Goal: Ask a question: Seek information or help from site administrators or community

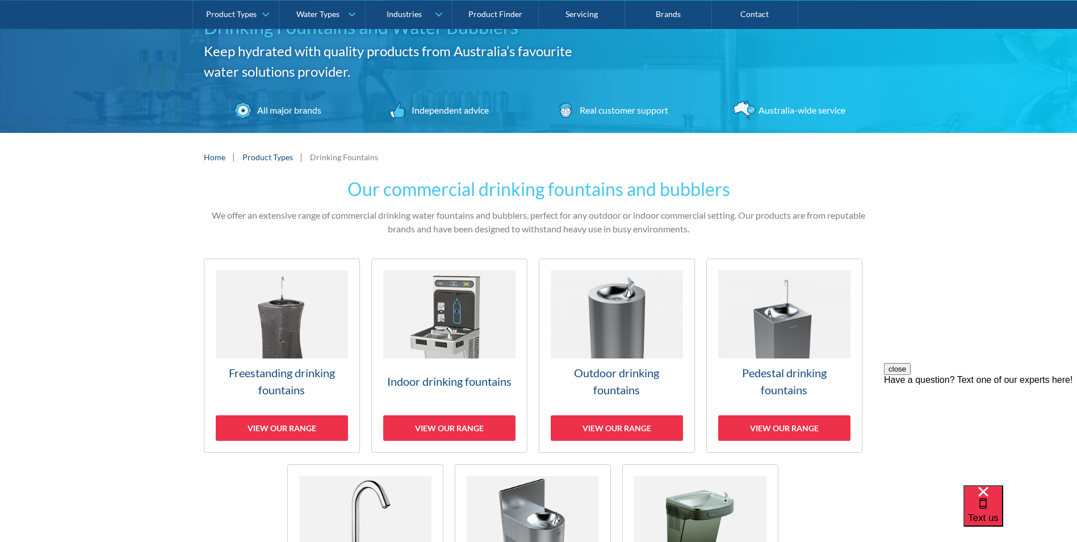
scroll to position [114, 0]
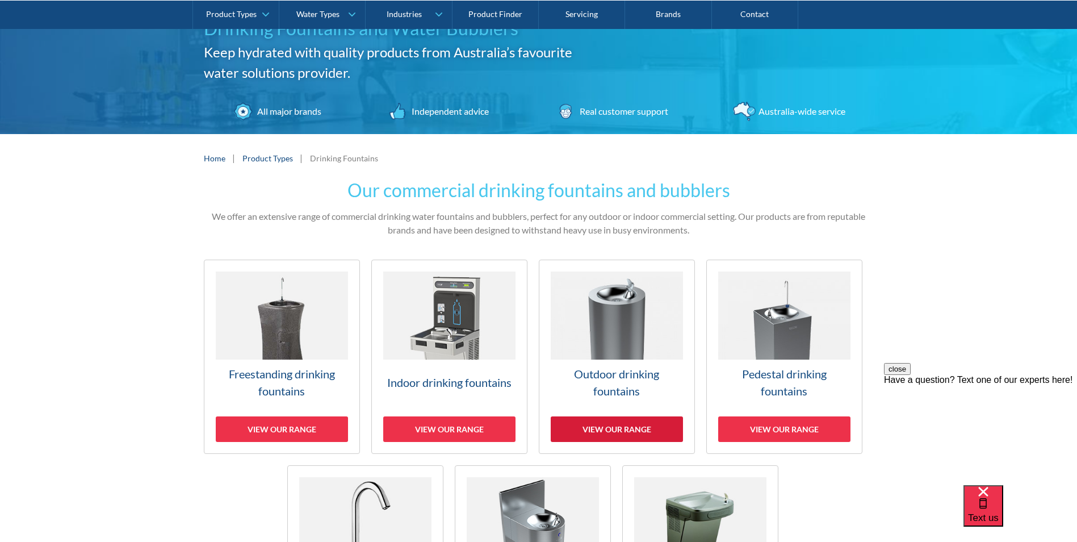
click at [628, 434] on div "View our range" at bounding box center [617, 429] width 132 height 26
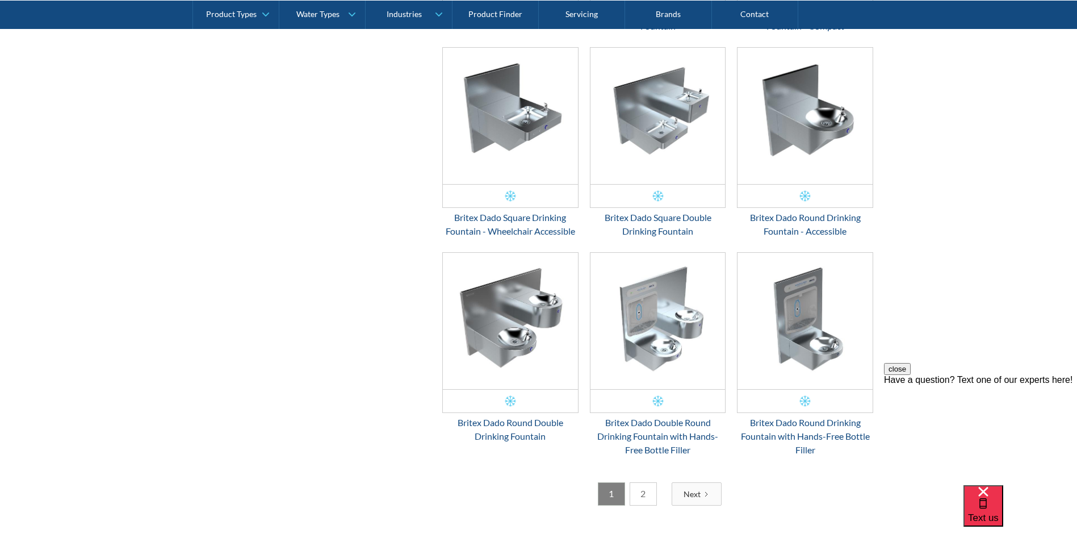
scroll to position [1751, 0]
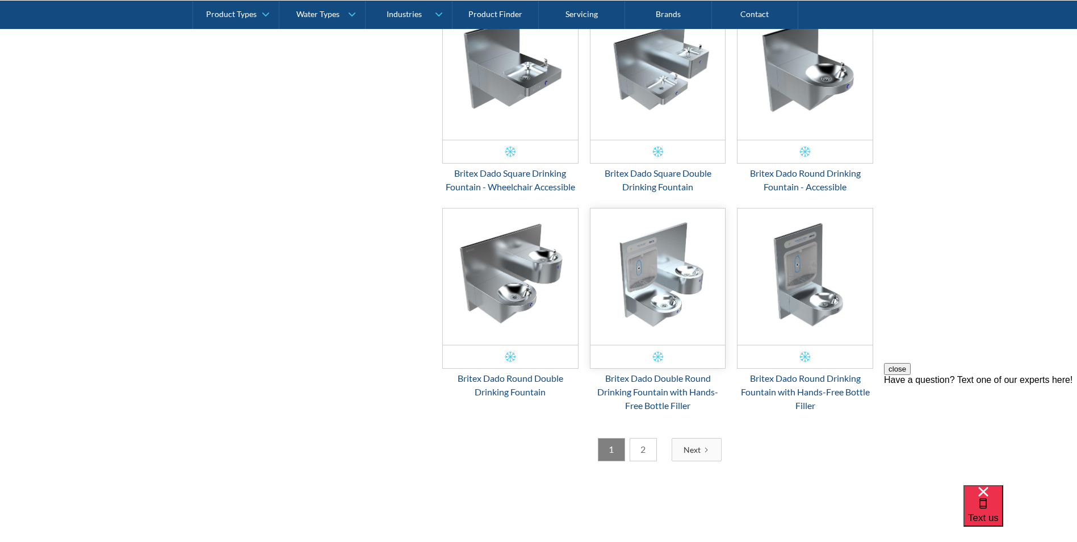
click at [657, 309] on img "Email Form 3" at bounding box center [657, 276] width 135 height 136
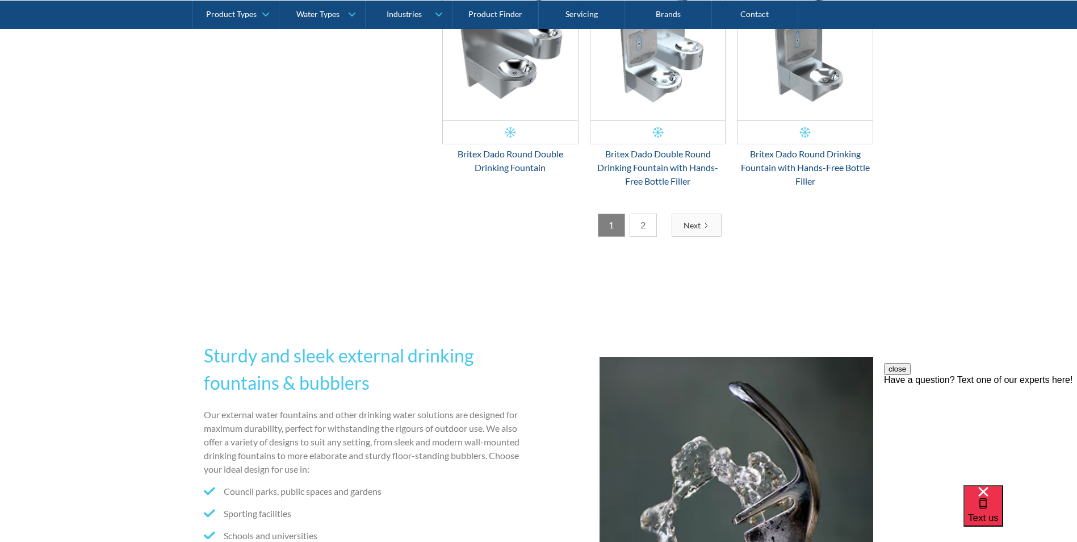
click at [651, 220] on link "2" at bounding box center [643, 224] width 27 height 23
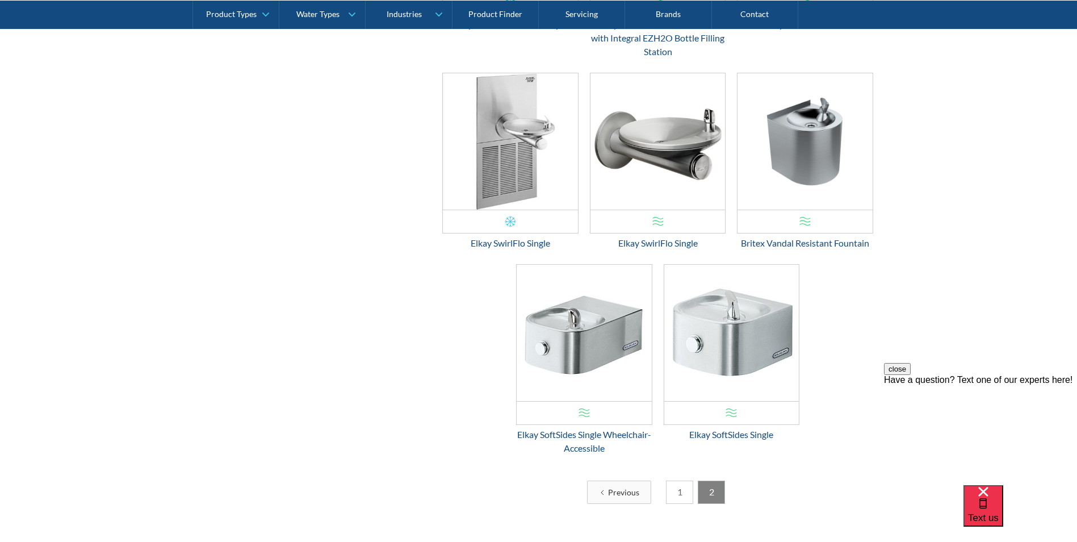
scroll to position [1102, 0]
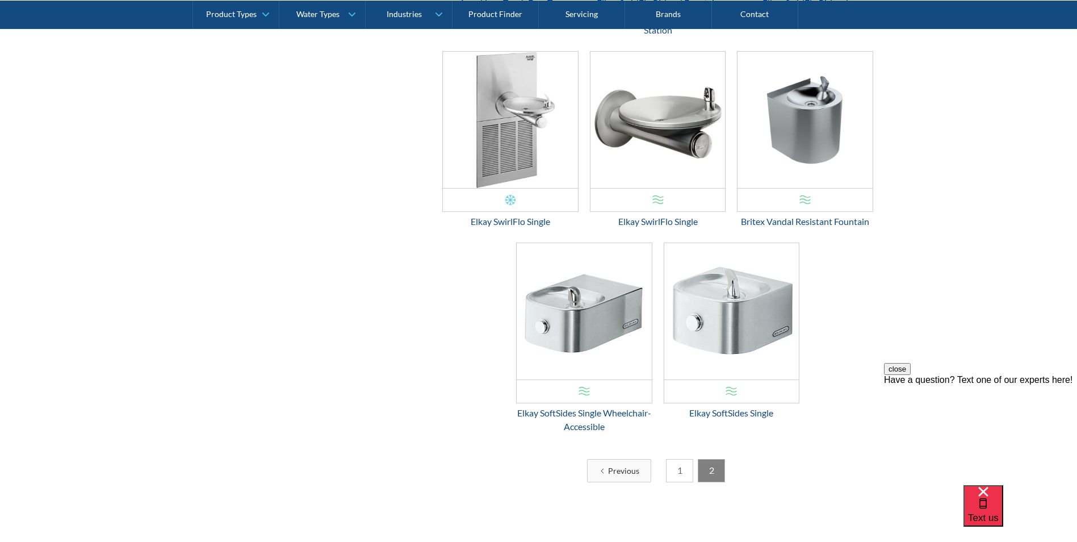
click at [682, 475] on link "1" at bounding box center [679, 470] width 27 height 23
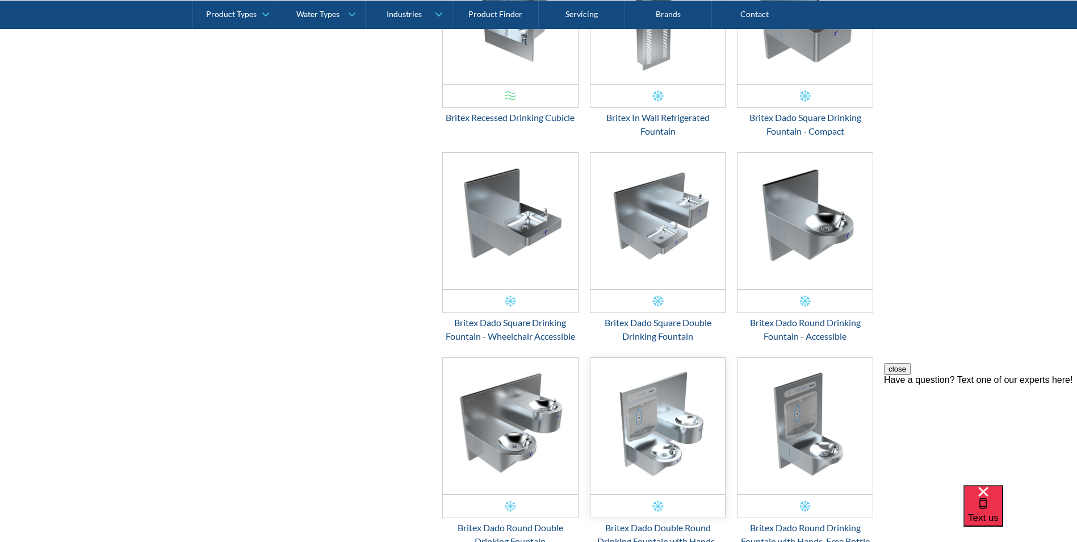
scroll to position [1783, 0]
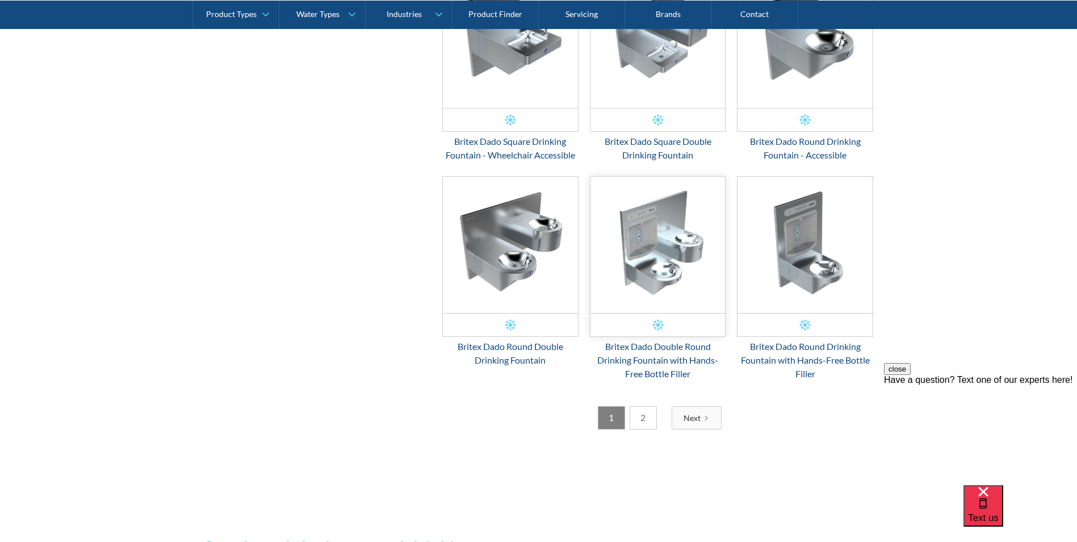
click at [663, 253] on img "Email Form 3" at bounding box center [657, 245] width 135 height 136
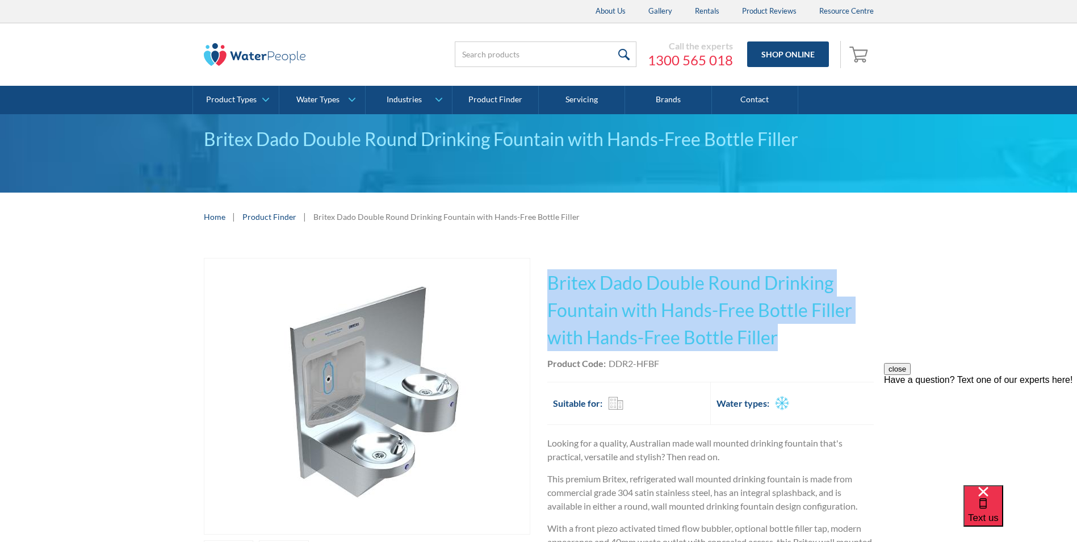
drag, startPoint x: 775, startPoint y: 337, endPoint x: 548, endPoint y: 287, distance: 232.6
click at [548, 287] on h1 "Britex Dado Double Round Drinking Fountain with Hands-Free Bottle Filler with H…" at bounding box center [710, 310] width 326 height 82
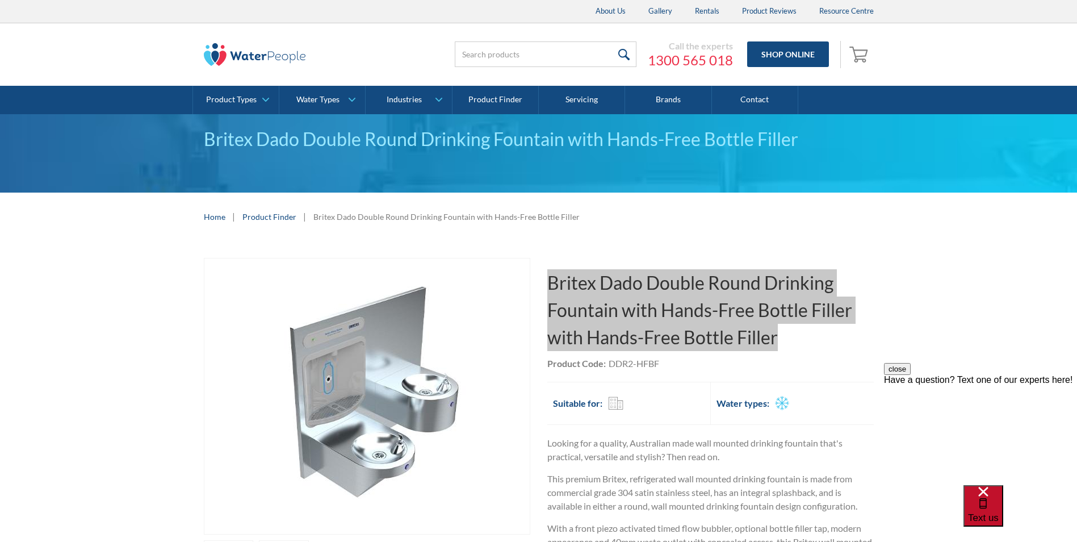
click at [999, 512] on span "Text us" at bounding box center [983, 517] width 31 height 11
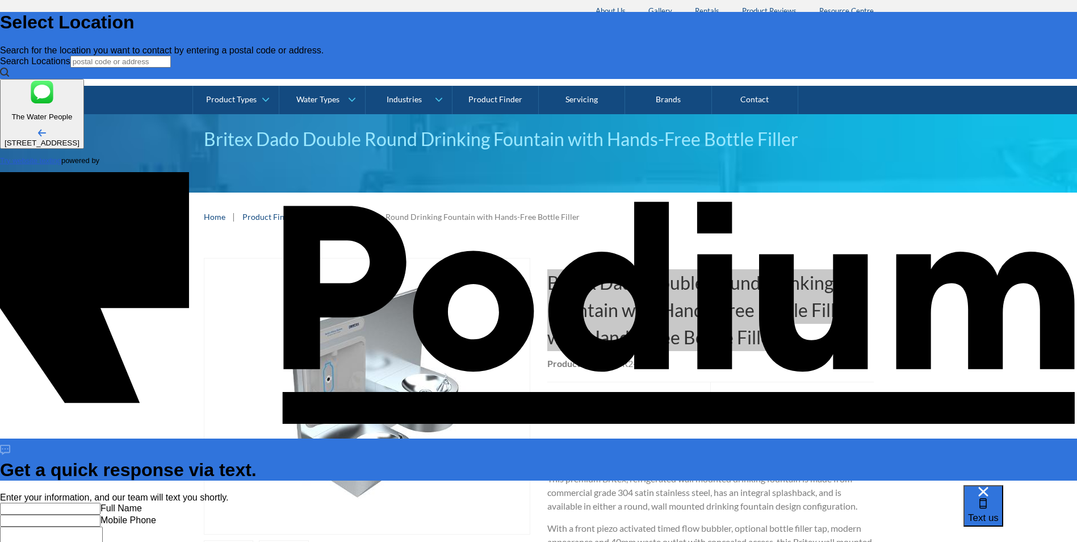
click at [100, 502] on input "text" at bounding box center [50, 508] width 100 height 12
type input "Naomi Hughes"
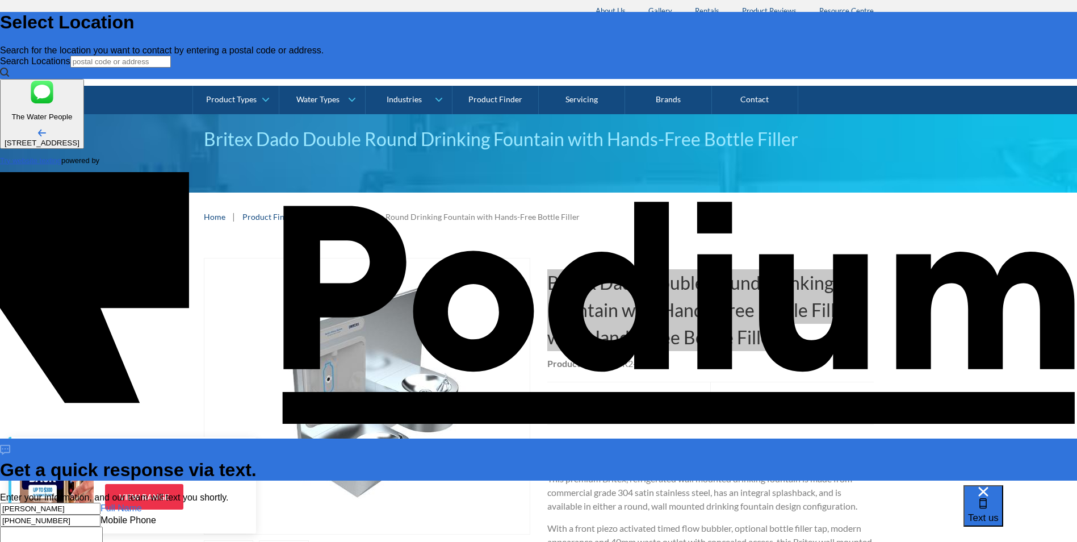
type Phone "+61 415 868 589"
drag, startPoint x: 916, startPoint y: 319, endPoint x: 915, endPoint y: 309, distance: 9.8
type textarea "x"
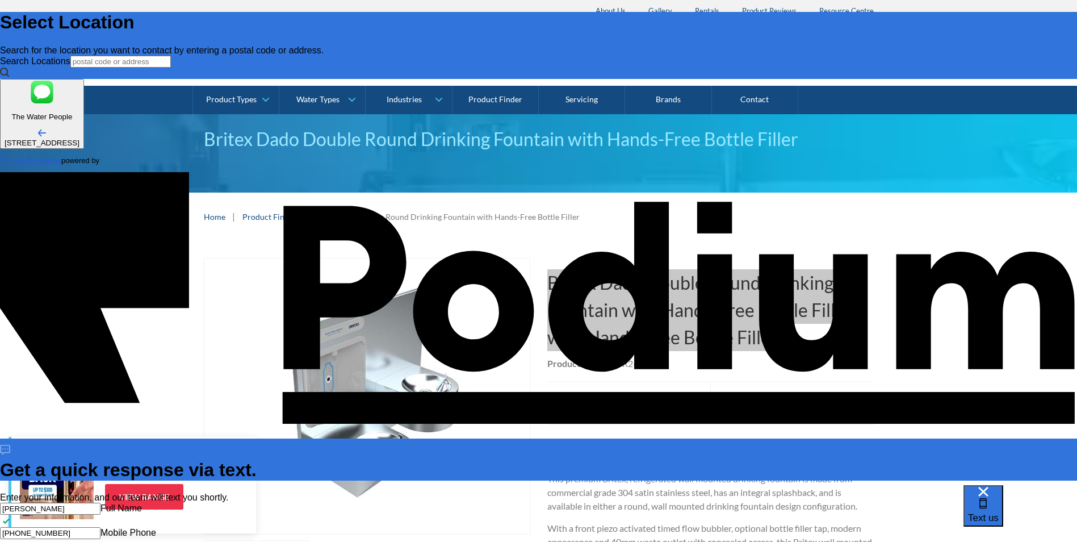
type textarea "H"
type textarea "x"
type textarea "Hi"
type textarea "x"
type textarea "Hi c"
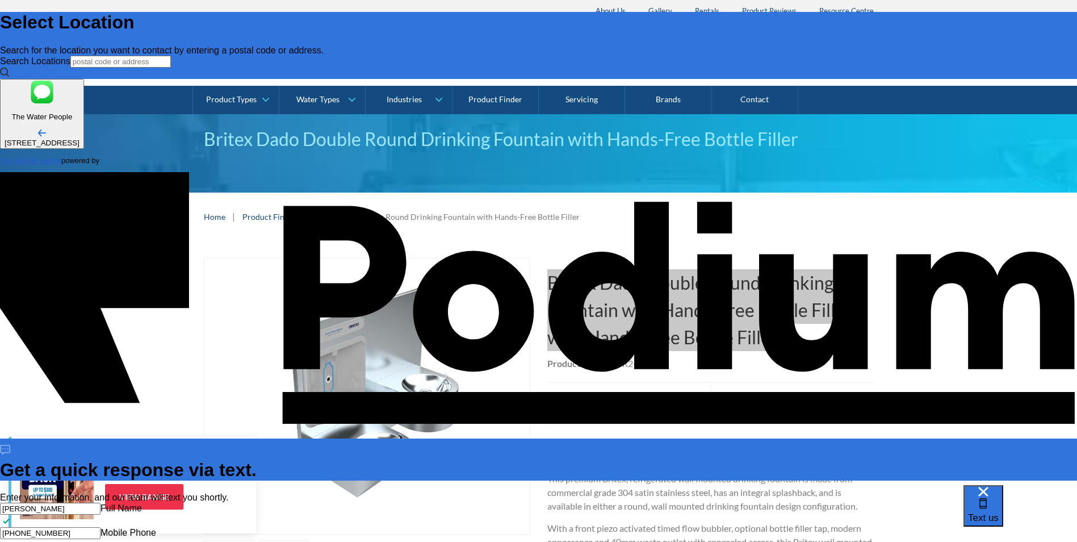
type textarea "x"
type textarea "Hi can"
type textarea "x"
type textarea "Hi can IU"
type textarea "x"
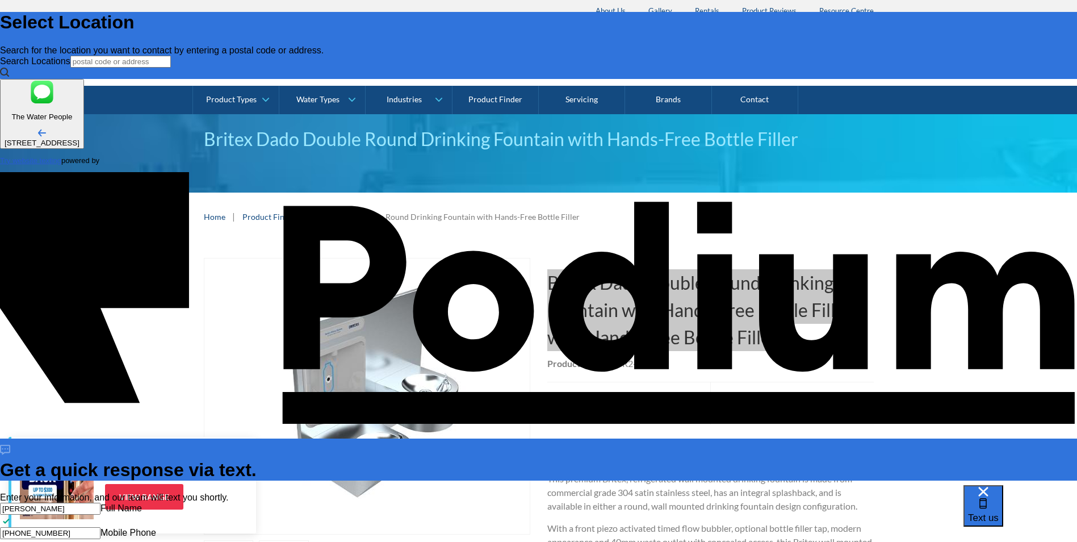
type textarea "Hi can I"
type textarea "x"
type textarea "Hi can"
type textarea "x"
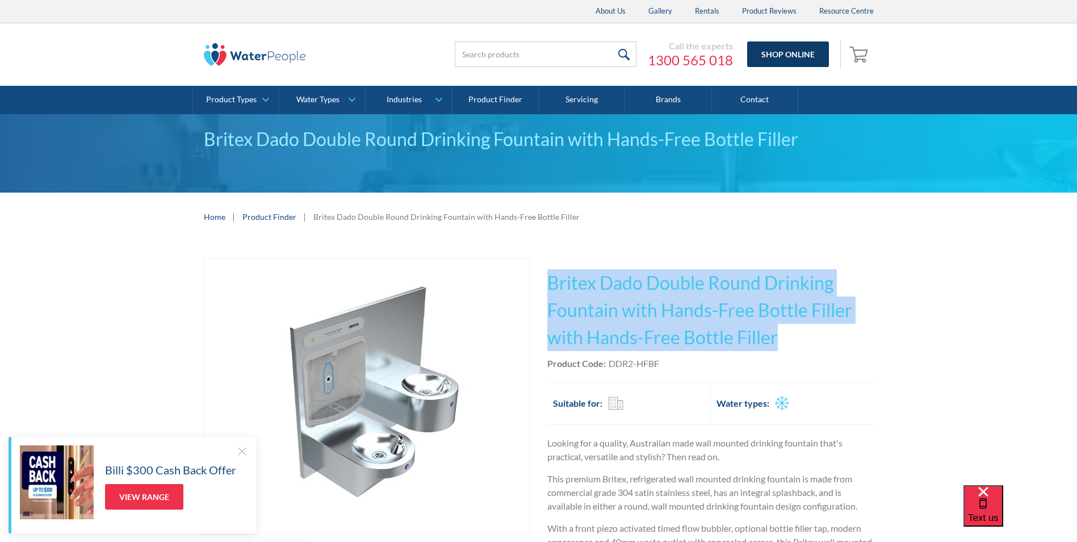
click at [785, 55] on link "Shop Online" at bounding box center [788, 54] width 82 height 26
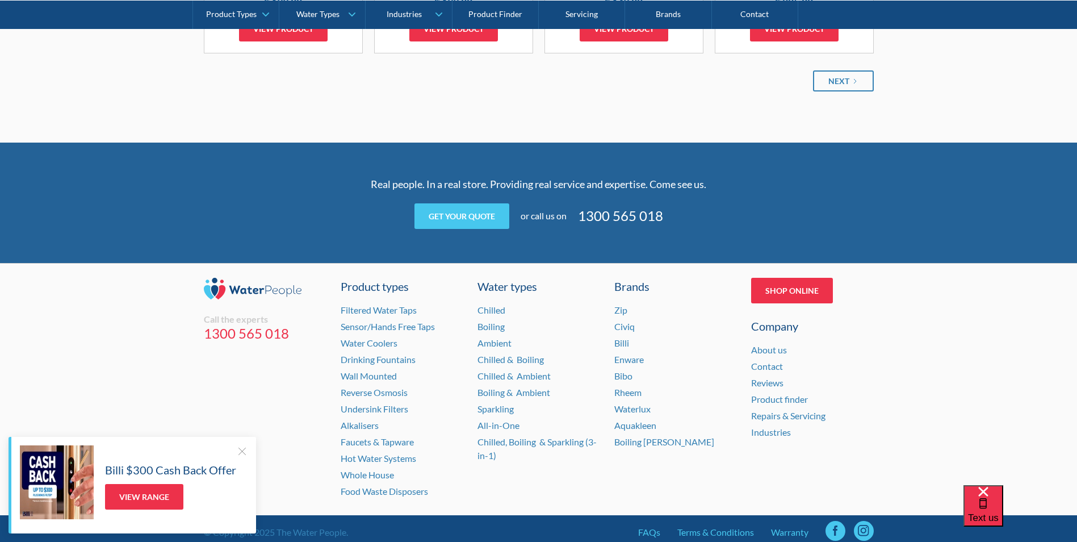
scroll to position [1533, 0]
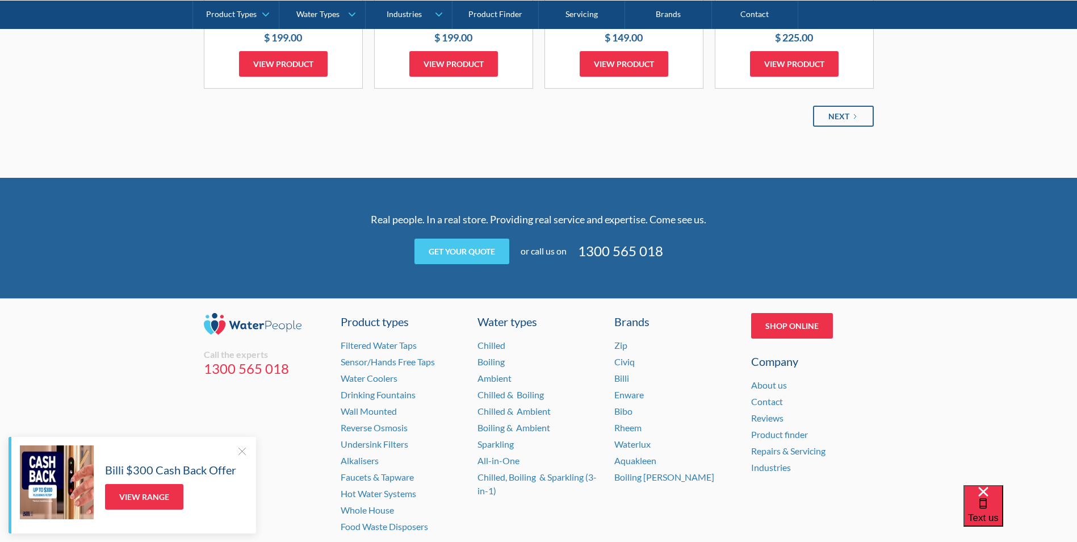
click at [845, 119] on div "Next" at bounding box center [838, 116] width 21 height 12
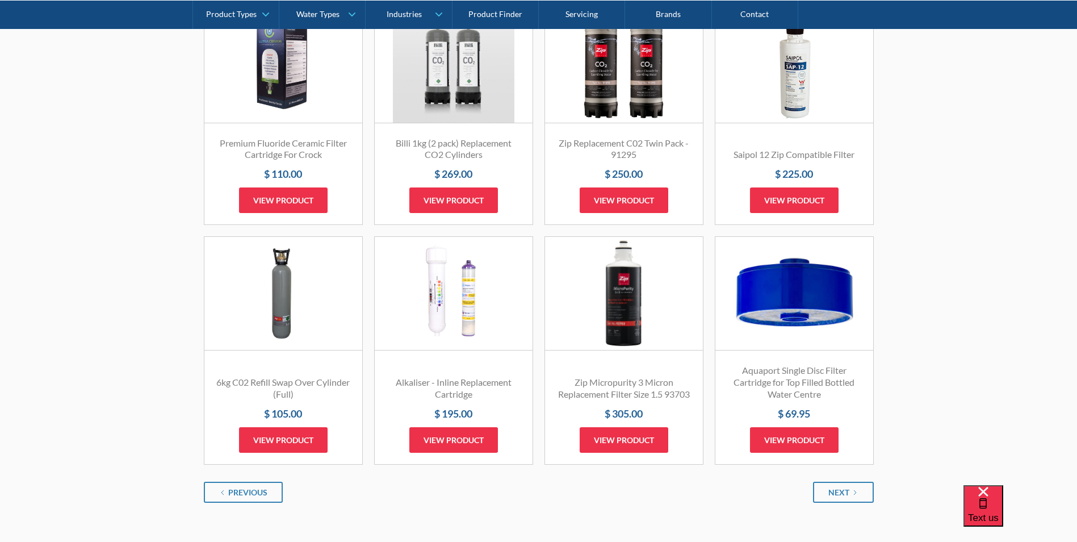
scroll to position [1476, 0]
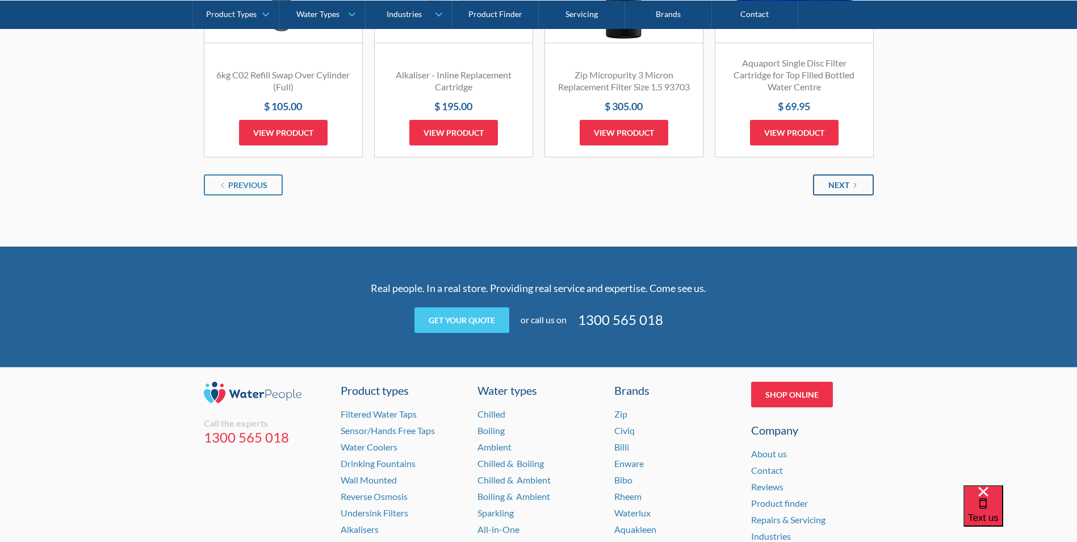
click at [832, 183] on div "Next" at bounding box center [838, 185] width 21 height 12
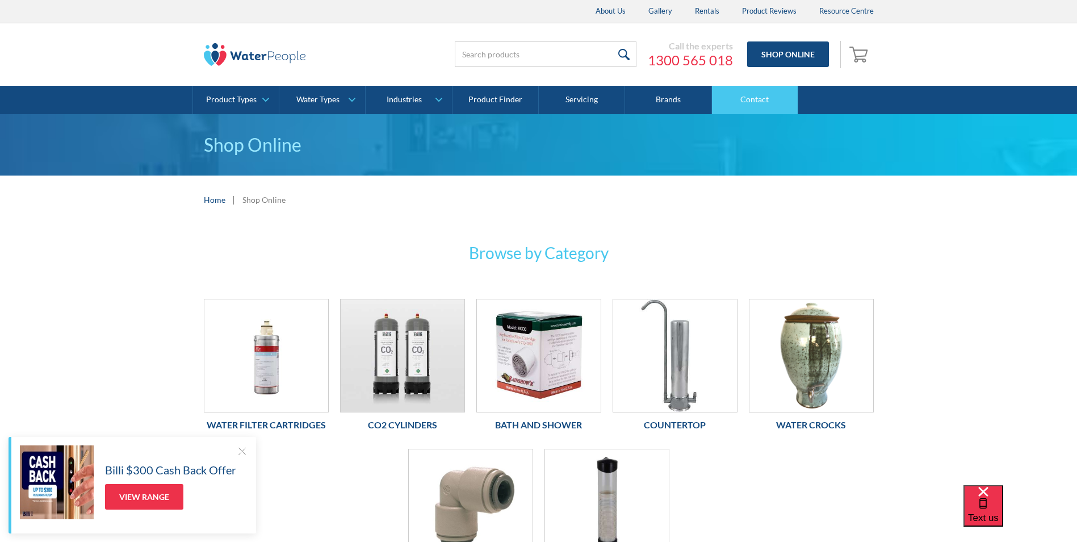
click at [752, 105] on link "Contact" at bounding box center [755, 100] width 86 height 28
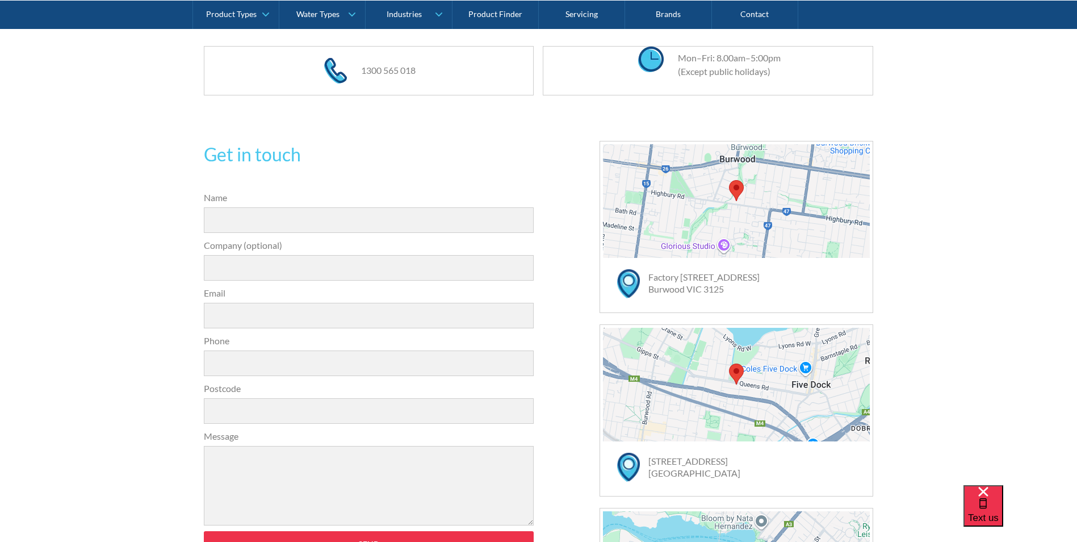
scroll to position [284, 0]
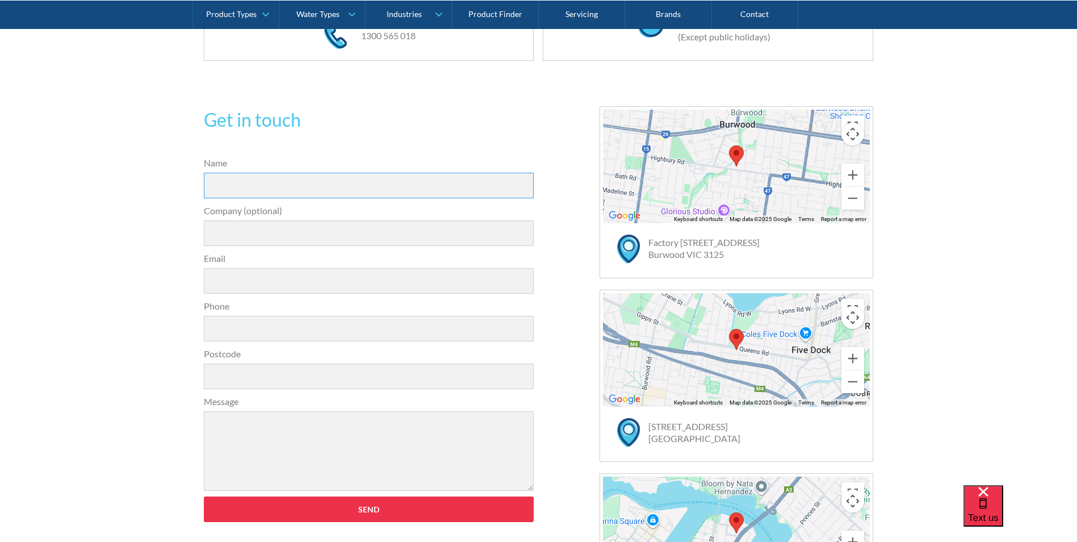
click at [245, 187] on input "Name" at bounding box center [369, 186] width 330 height 26
type input "[PERSON_NAME]"
type input "[EMAIL_ADDRESS][DOMAIN_NAME]"
type input "[PHONE_NUMBER]"
type textarea "Hi can"
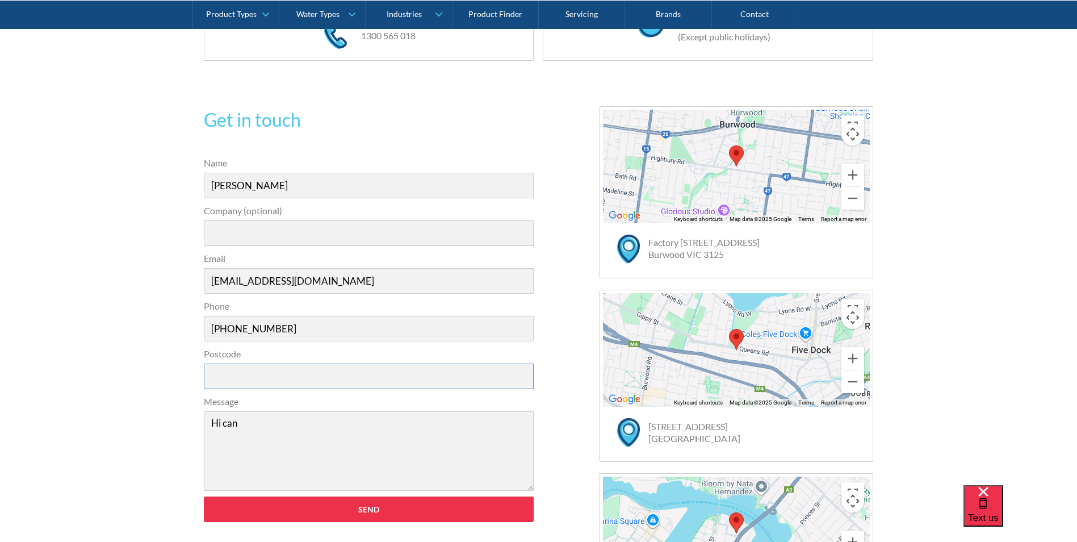
click at [301, 378] on input "Postcode" at bounding box center [369, 376] width 330 height 26
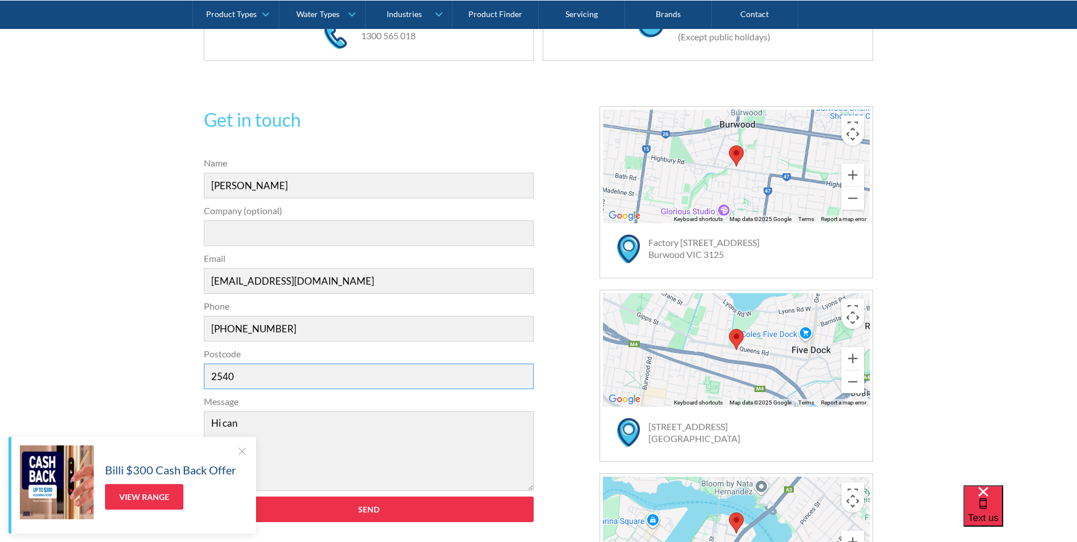
type input "2540"
click at [280, 431] on textarea "Hi can" at bounding box center [369, 450] width 330 height 79
paste textarea "Britex Dado Double Round Drinking Fountain with Hands-Free Bottle Filler with H…"
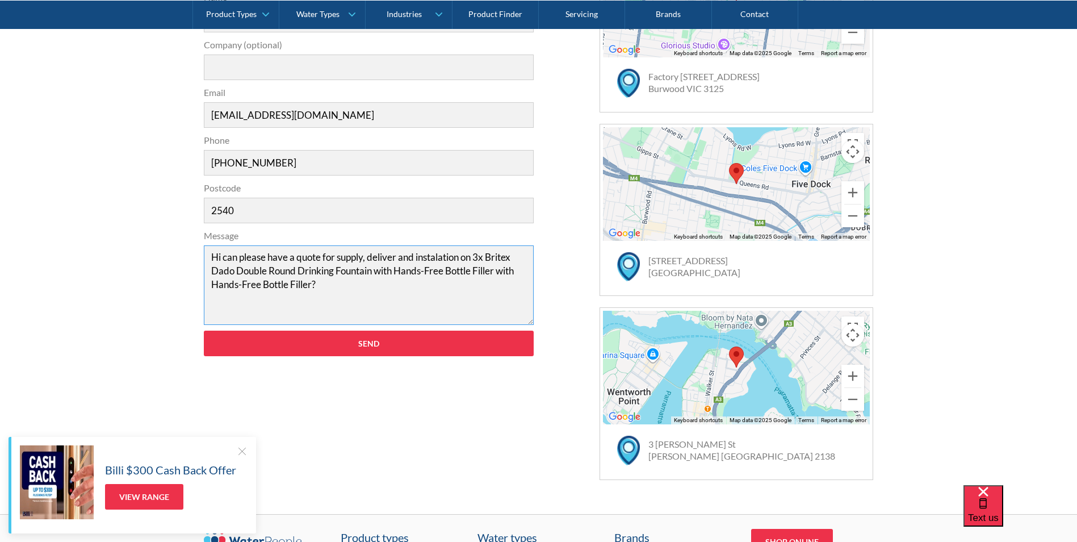
scroll to position [454, 0]
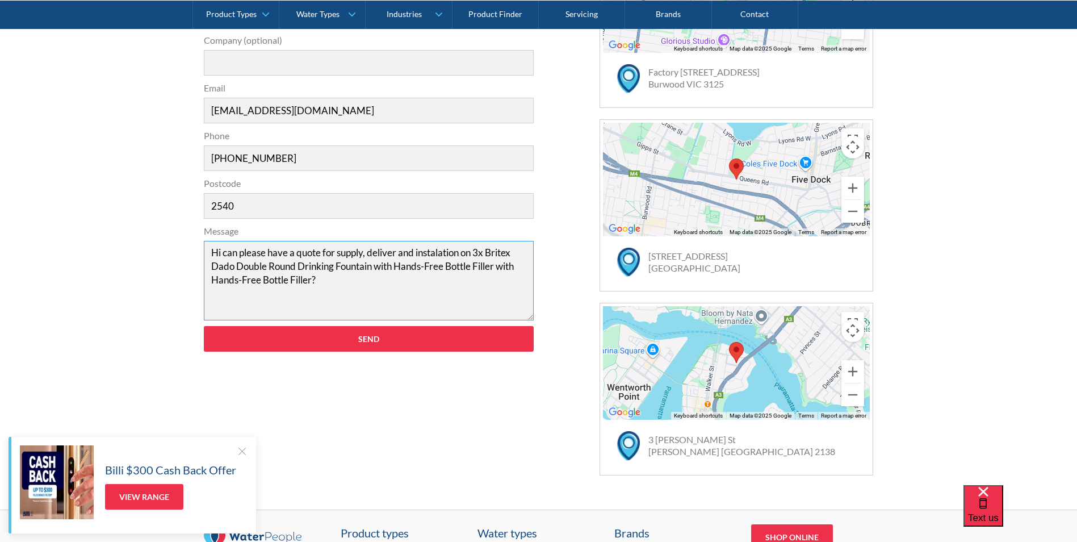
click at [261, 295] on textarea "Hi can please have a quote for supply, deliver and instalation on 3x Britex Dad…" at bounding box center [369, 280] width 330 height 79
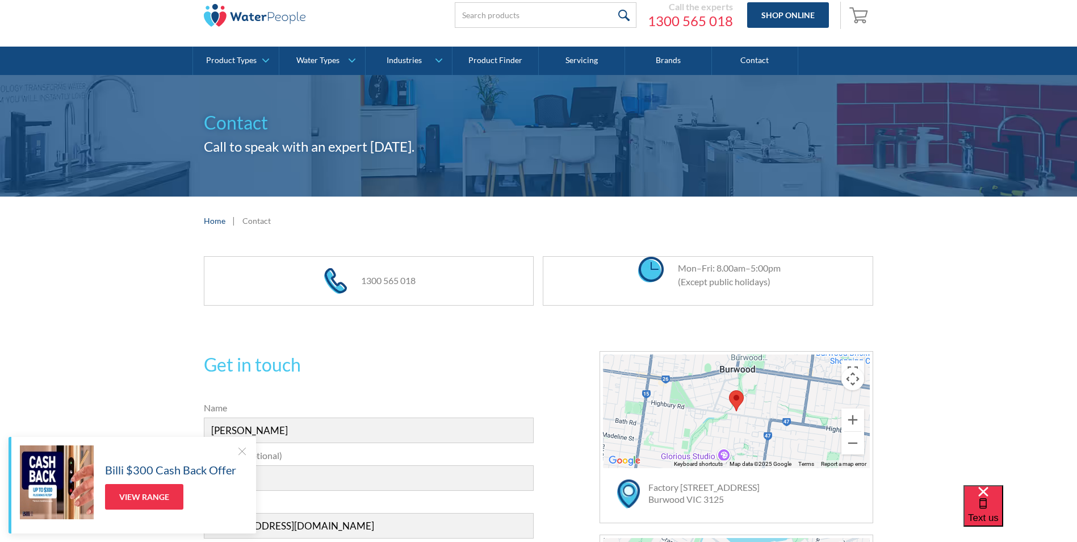
scroll to position [0, 0]
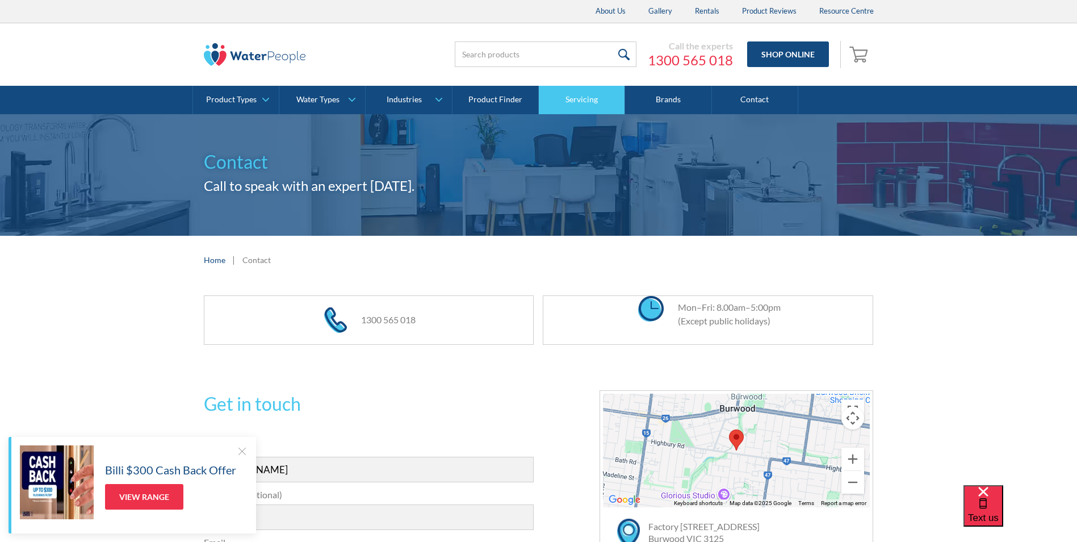
type textarea "Hi can please have a quote for supply, deliver and installation on 3x Britex Da…"
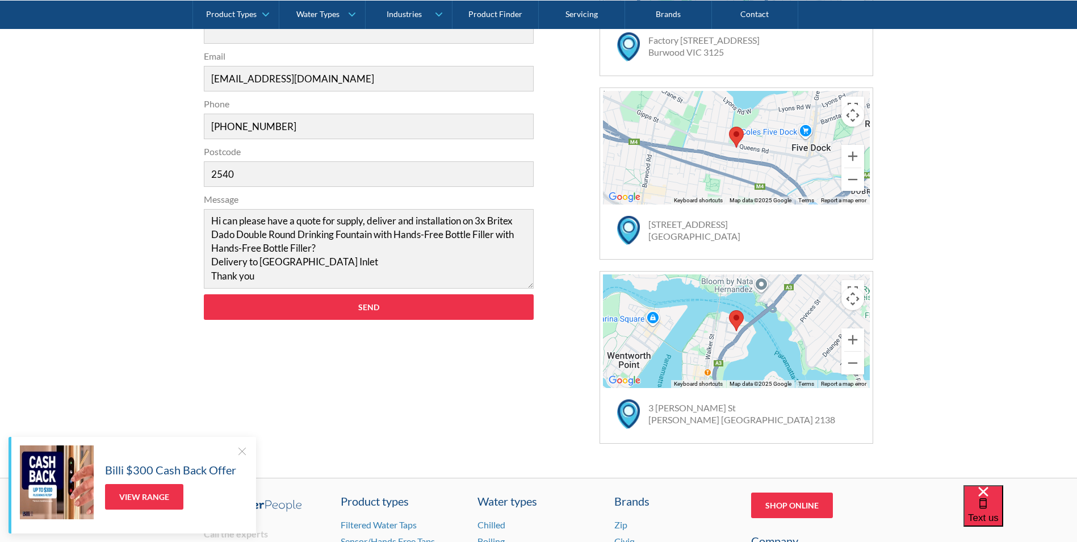
scroll to position [568, 0]
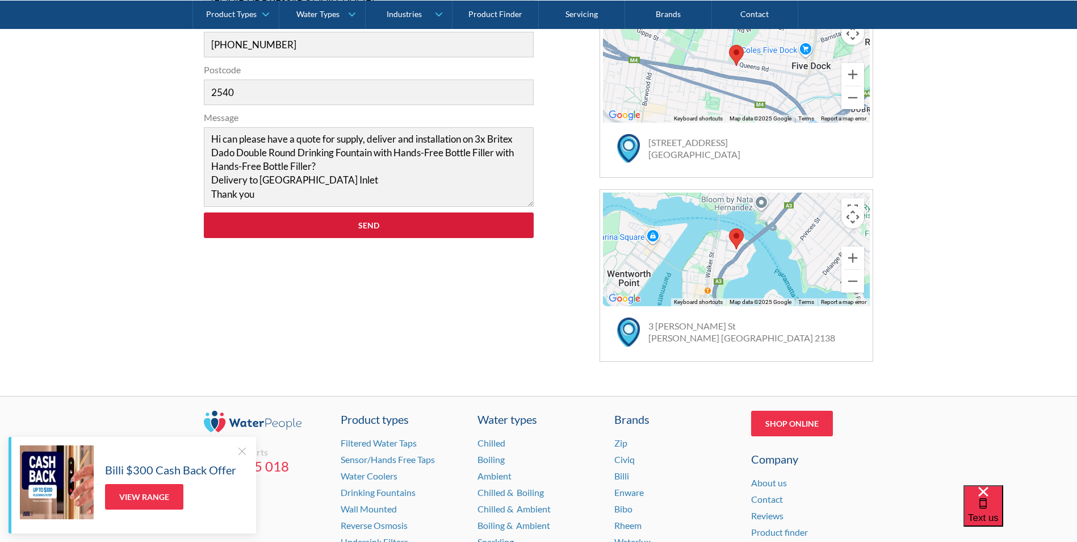
click at [397, 228] on input "Send" at bounding box center [369, 225] width 330 height 26
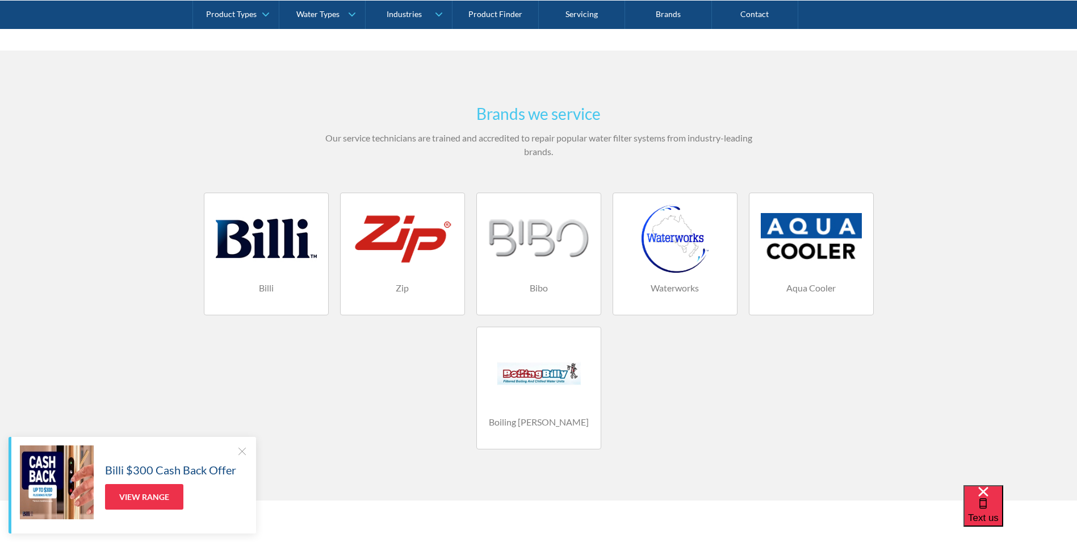
scroll to position [738, 0]
